Goal: Task Accomplishment & Management: Use online tool/utility

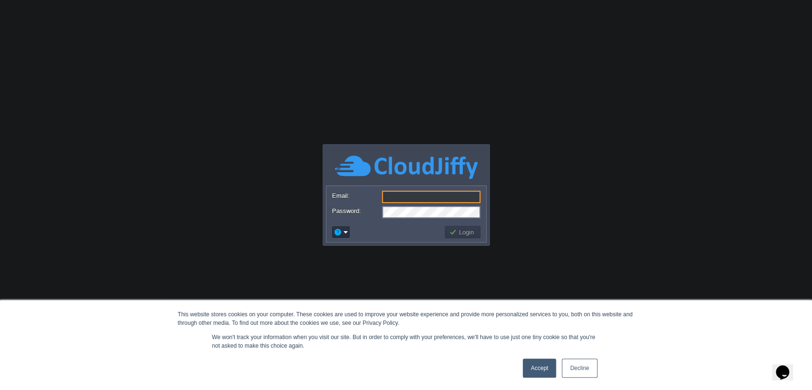
type input "[EMAIL_ADDRESS][PERSON_NAME][DOMAIN_NAME]"
click at [542, 365] on link "Accept" at bounding box center [540, 368] width 34 height 19
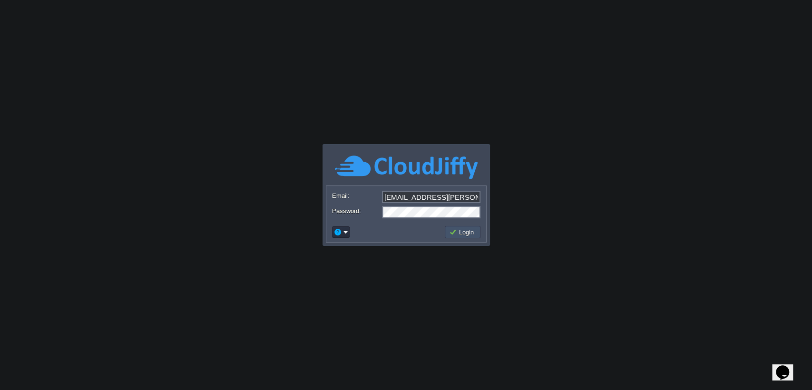
click at [466, 233] on button "Login" at bounding box center [463, 232] width 28 height 9
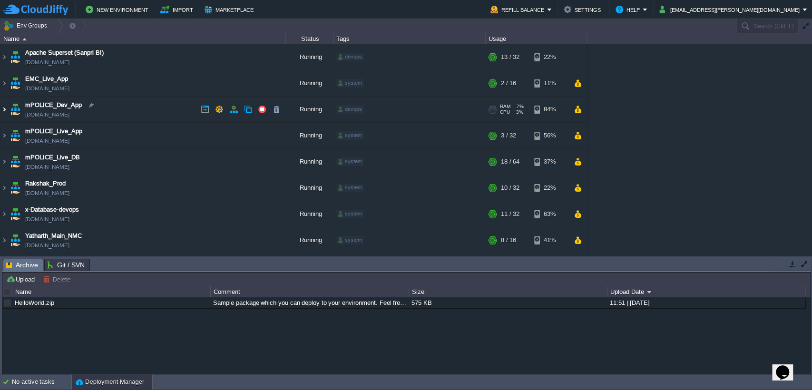
click at [6, 106] on img at bounding box center [4, 110] width 8 height 26
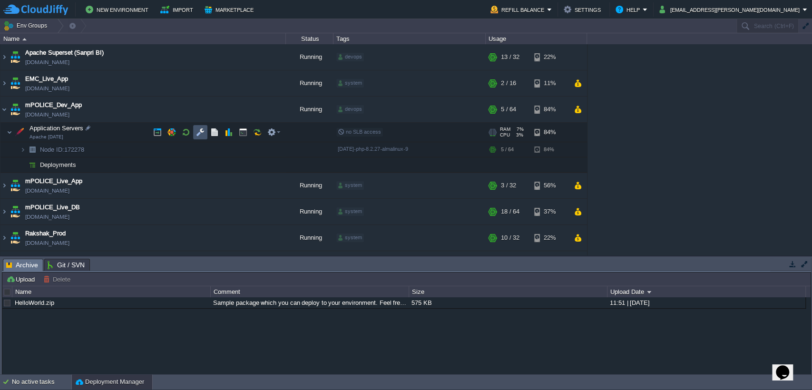
click at [200, 131] on button "button" at bounding box center [200, 132] width 9 height 9
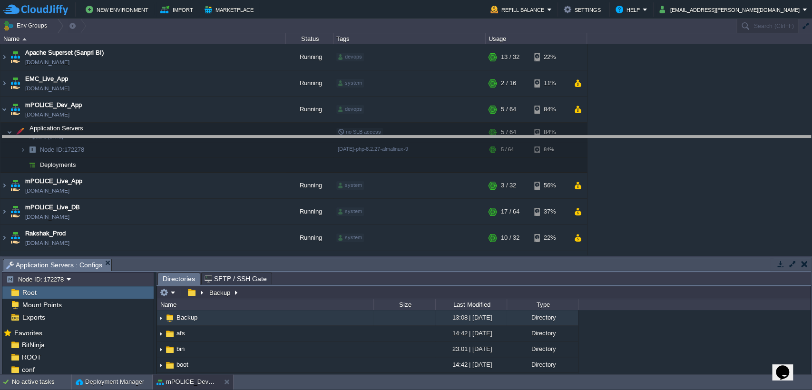
drag, startPoint x: 273, startPoint y: 269, endPoint x: 277, endPoint y: 184, distance: 85.2
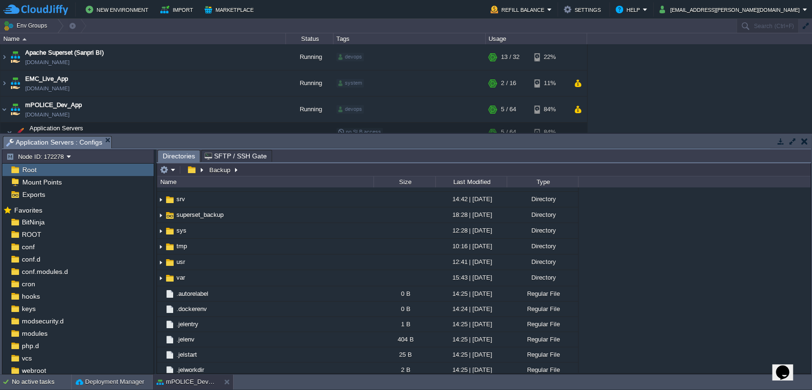
scroll to position [285, 0]
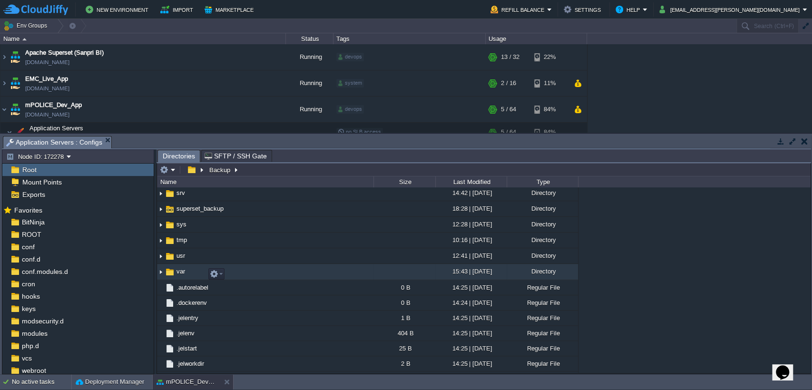
click at [179, 275] on span "var" at bounding box center [180, 271] width 11 height 8
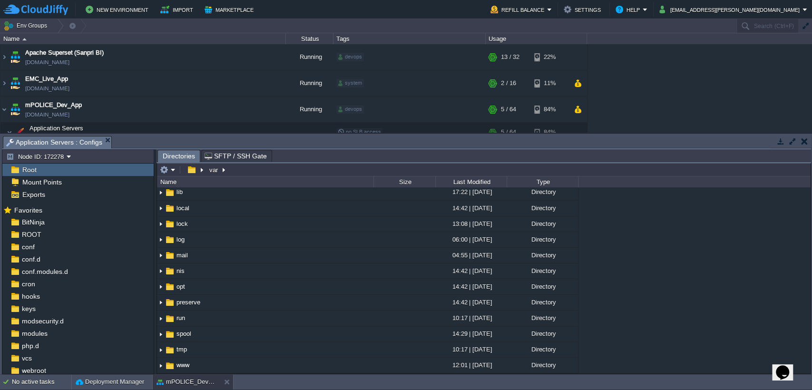
scroll to position [161, 0]
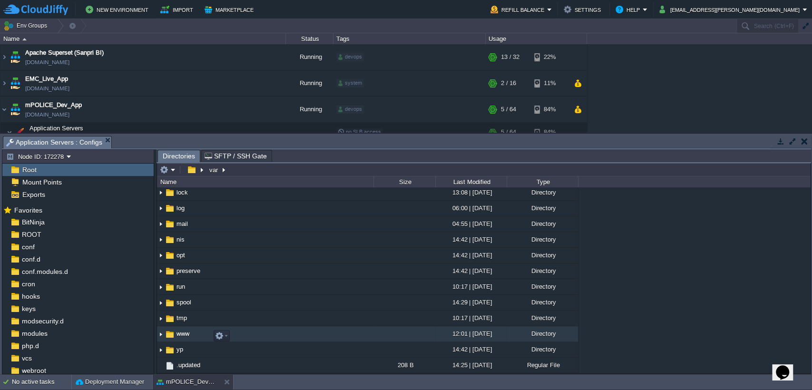
click at [186, 332] on span "www" at bounding box center [183, 334] width 16 height 8
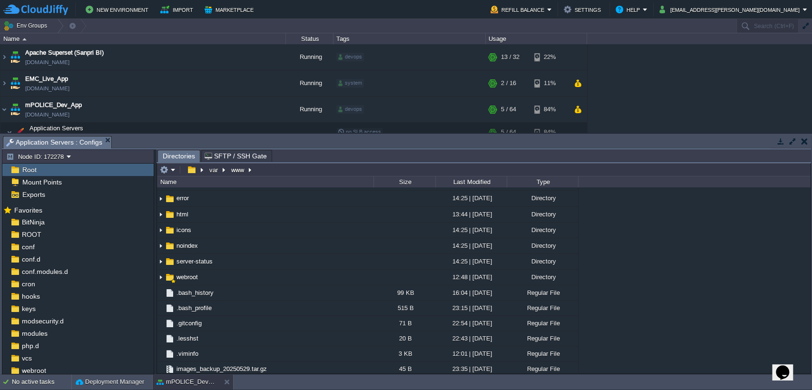
scroll to position [126, 0]
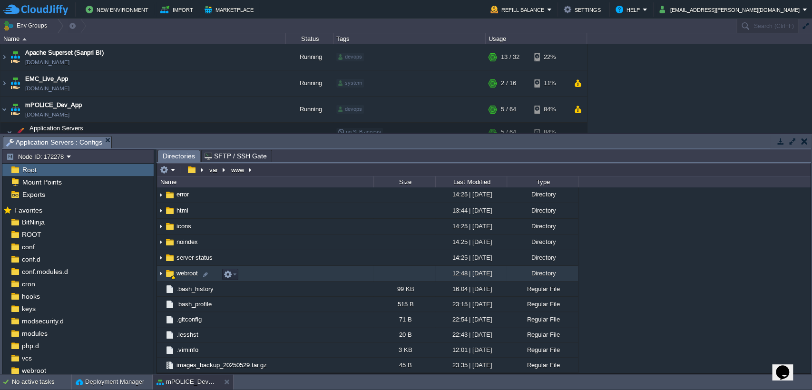
click at [188, 274] on span "webroot" at bounding box center [187, 273] width 24 height 8
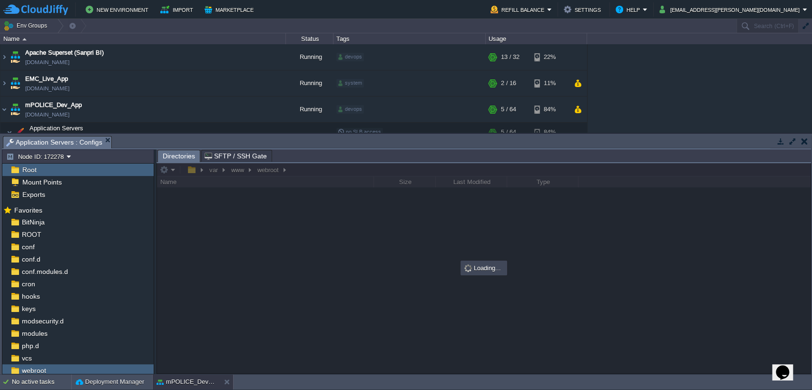
scroll to position [0, 0]
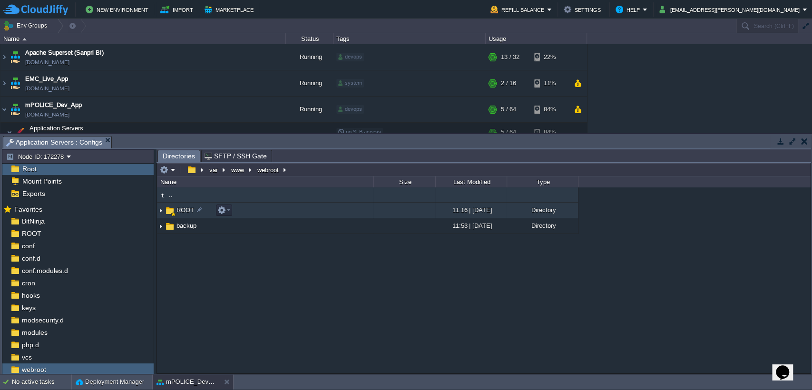
click at [186, 211] on span "ROOT" at bounding box center [185, 210] width 20 height 8
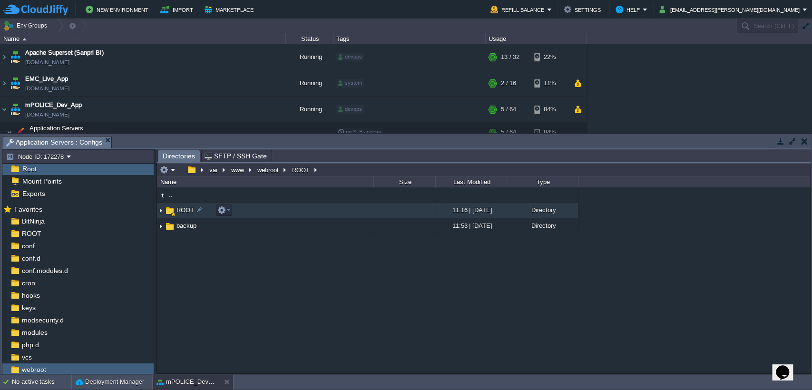
click at [186, 211] on span "ROOT" at bounding box center [185, 210] width 20 height 8
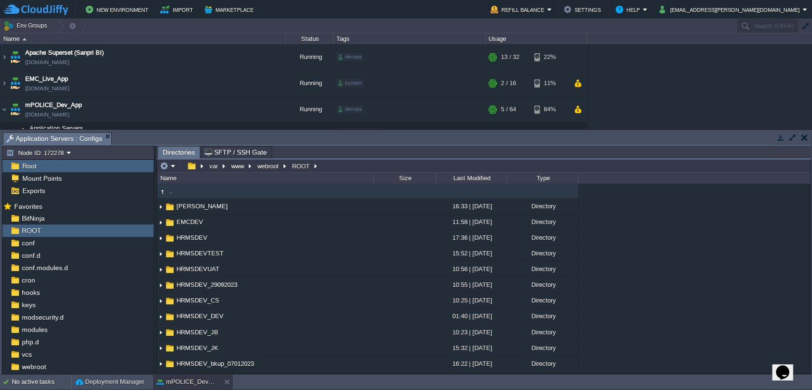
type input "/var/www/webroot/ROOT"
click at [352, 169] on input "/var/www/webroot/ROOT" at bounding box center [483, 165] width 653 height 13
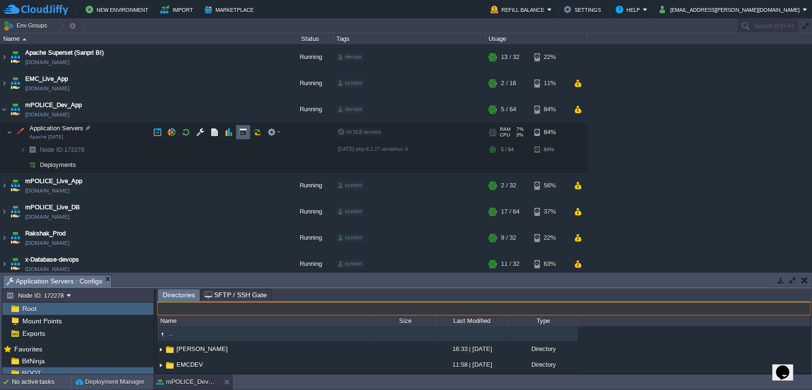
click at [246, 135] on button "button" at bounding box center [243, 132] width 9 height 9
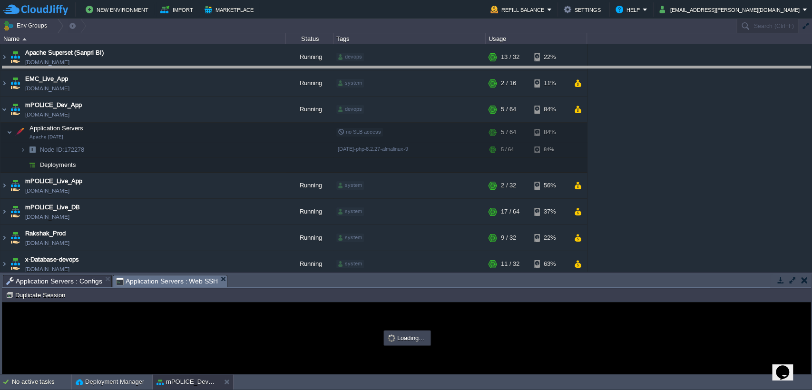
drag, startPoint x: 327, startPoint y: 286, endPoint x: 379, endPoint y: 78, distance: 214.5
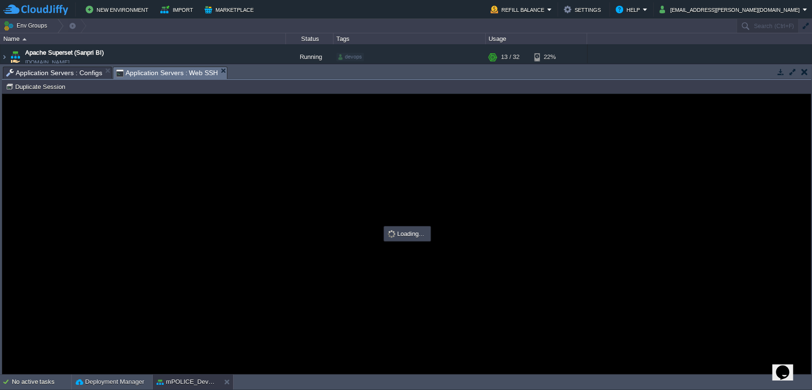
type input "#000000"
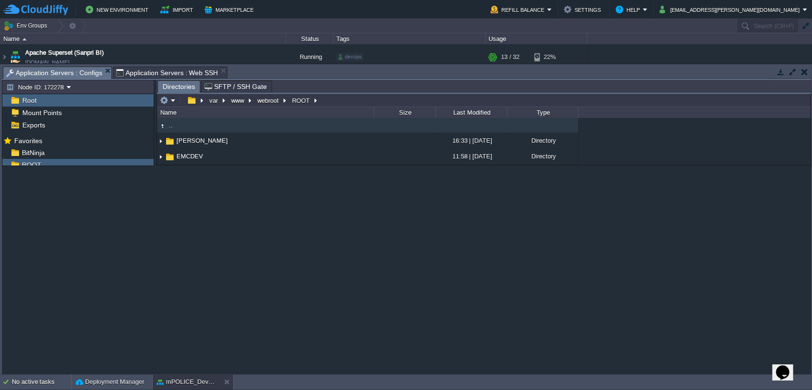
click at [82, 71] on span "Application Servers : Configs" at bounding box center [54, 73] width 96 height 12
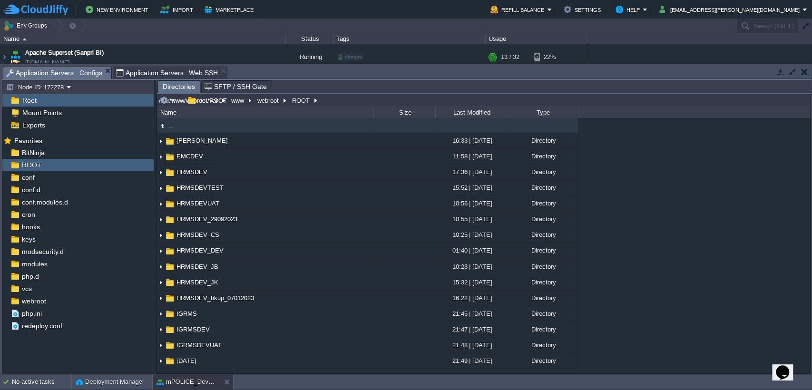
click at [339, 97] on input "/var/www/webroot/ROOT" at bounding box center [483, 100] width 653 height 13
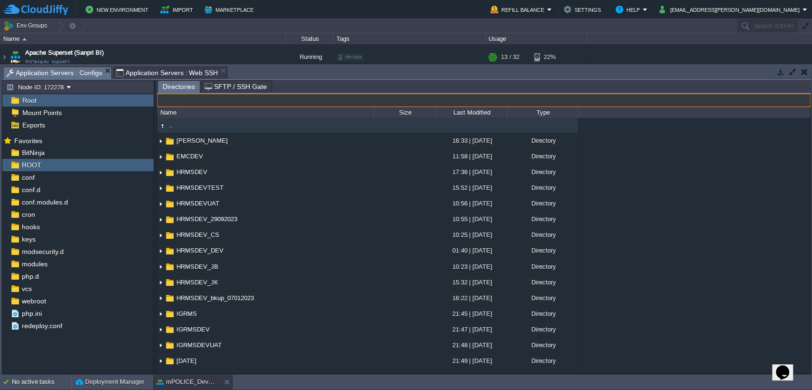
click at [175, 69] on span "Application Servers : Web SSH" at bounding box center [167, 72] width 102 height 11
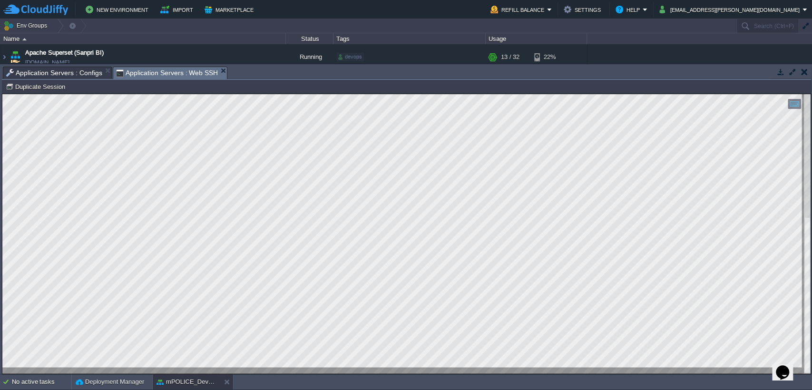
click at [2, 94] on html "Copy: Ctrl + Shift + C Paste: Ctrl + V Settings: Ctrl + Shift + Alt 0" at bounding box center [406, 94] width 808 height 0
click at [288, 387] on td "No active tasks Deployment Manager mPOLICE_Dev_App" at bounding box center [406, 381] width 812 height 15
click at [2, 94] on html "Copy: Ctrl + Shift + C Paste: Ctrl + V Settings: Ctrl + Shift + Alt 0" at bounding box center [406, 94] width 808 height 0
click at [243, 369] on div at bounding box center [406, 234] width 808 height 280
click at [2, 94] on html "Copy: Ctrl + Shift + C Paste: Ctrl + V Settings: Ctrl + Shift + Alt 0" at bounding box center [406, 94] width 808 height 0
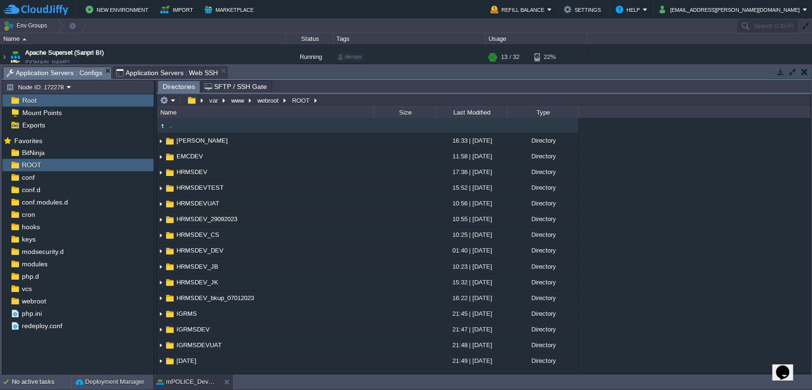
click at [85, 68] on span "Application Servers : Configs" at bounding box center [54, 73] width 96 height 12
type input "/var/www/webroot/ROOT"
click at [347, 97] on input "/var/www/webroot/ROOT" at bounding box center [483, 100] width 653 height 13
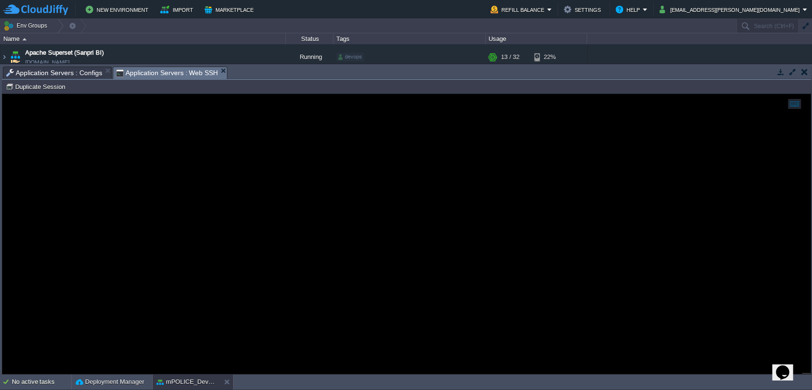
click at [184, 72] on span "Application Servers : Web SSH" at bounding box center [167, 73] width 102 height 12
